Goal: Information Seeking & Learning: Stay updated

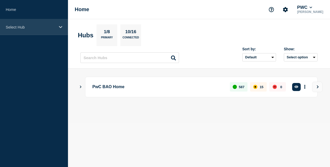
click at [54, 28] on p "Select Hub" at bounding box center [31, 27] width 50 height 4
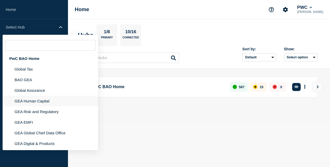
click at [39, 103] on li "GEA Human Capital" at bounding box center [51, 101] width 96 height 11
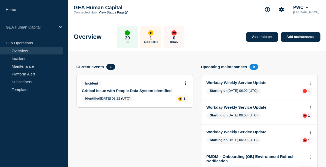
click at [139, 90] on link "Critical Issue with People Data System Identified" at bounding box center [131, 91] width 99 height 4
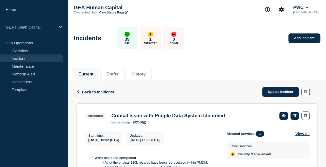
drag, startPoint x: 139, startPoint y: 90, endPoint x: 211, endPoint y: 74, distance: 73.6
click at [211, 74] on div "Current Drafts History" at bounding box center [197, 72] width 249 height 18
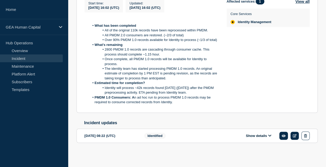
scroll to position [135, 0]
click at [255, 136] on button "Show details" at bounding box center [259, 136] width 29 height 4
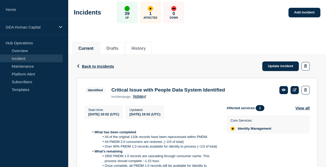
scroll to position [22, 0]
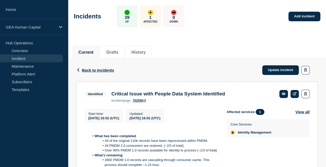
click at [43, 59] on link "Incident" at bounding box center [31, 59] width 63 height 8
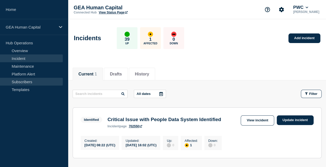
click at [37, 79] on link "Subscribers" at bounding box center [31, 82] width 63 height 8
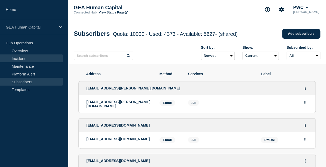
click at [35, 56] on link "Incident" at bounding box center [31, 59] width 63 height 8
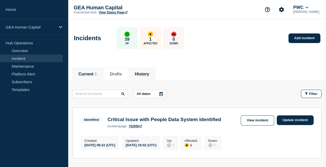
click at [146, 72] on button "History" at bounding box center [142, 74] width 14 height 5
click at [206, 79] on div "Current 1 Drafts History" at bounding box center [197, 72] width 249 height 18
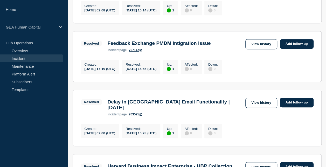
scroll to position [145, 0]
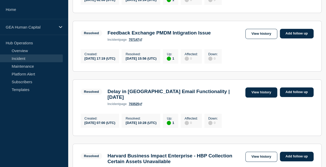
click at [255, 97] on link "View history" at bounding box center [262, 93] width 32 height 10
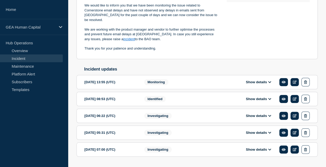
scroll to position [173, 0]
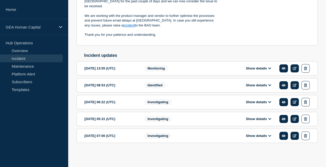
click at [252, 137] on button "Show details" at bounding box center [259, 136] width 29 height 4
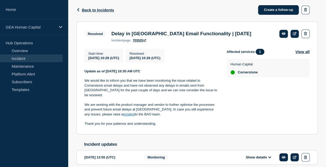
scroll to position [82, 0]
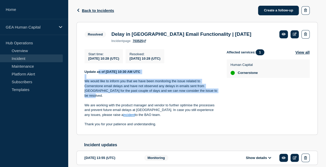
drag, startPoint x: 98, startPoint y: 75, endPoint x: 204, endPoint y: 101, distance: 109.0
click at [204, 101] on div "Update as of [DATE] 10:30 AM UTC We would like to inform you that we have been …" at bounding box center [152, 98] width 134 height 57
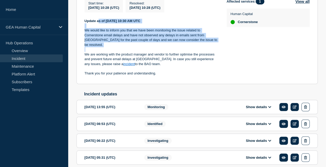
scroll to position [132, 0]
